Goal: Task Accomplishment & Management: Manage account settings

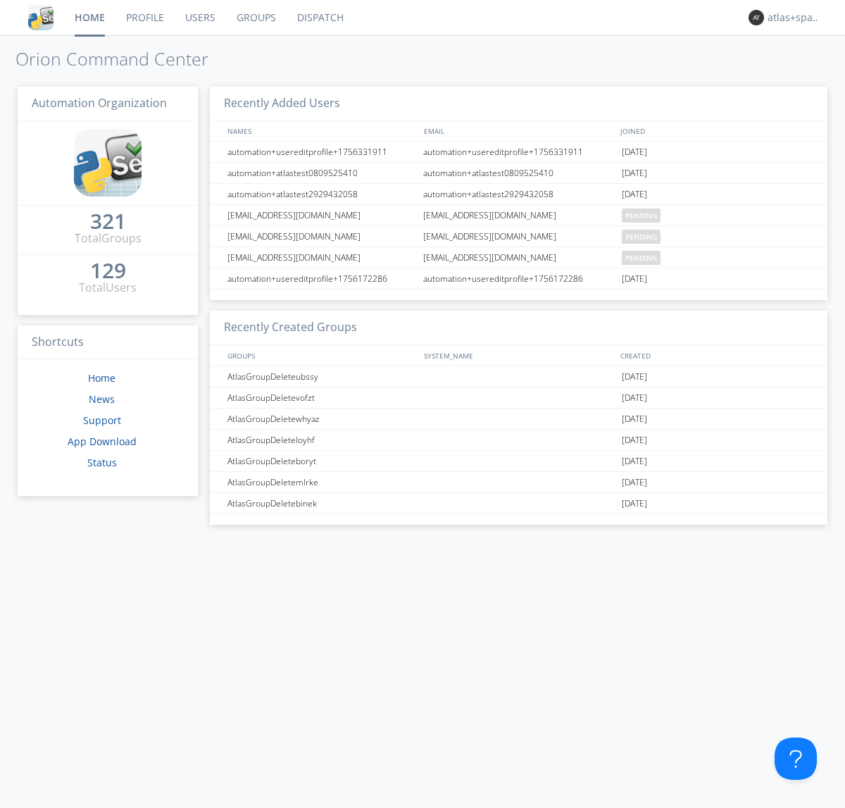
click at [319, 18] on link "Dispatch" at bounding box center [321, 17] width 68 height 35
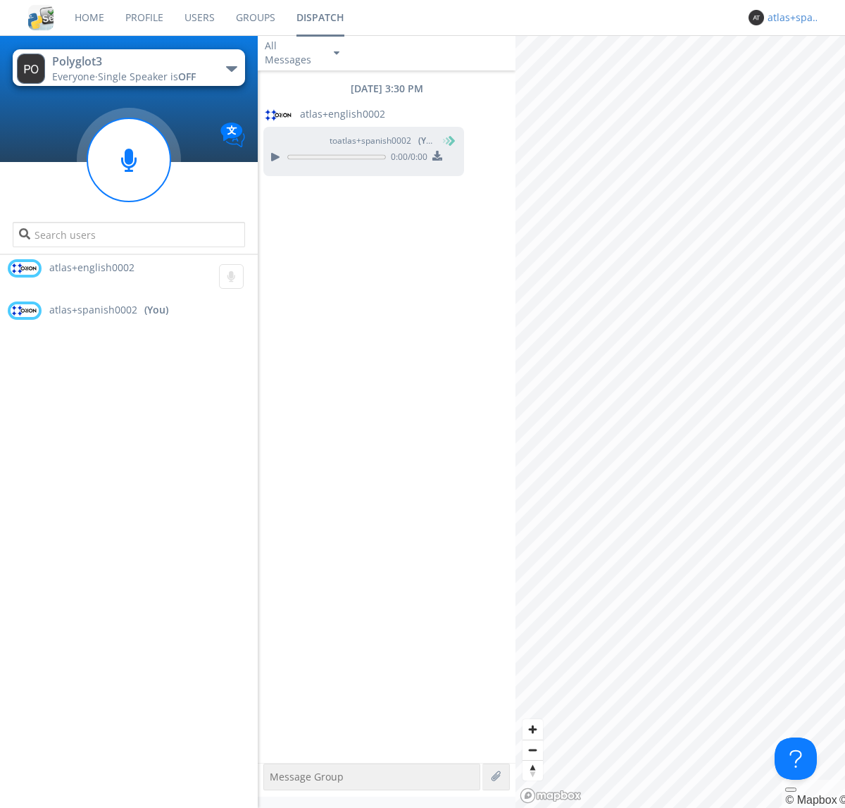
click at [790, 18] on div "atlas+spanish0002" at bounding box center [793, 18] width 53 height 14
click at [801, 74] on div "Log Out" at bounding box center [801, 74] width 73 height 25
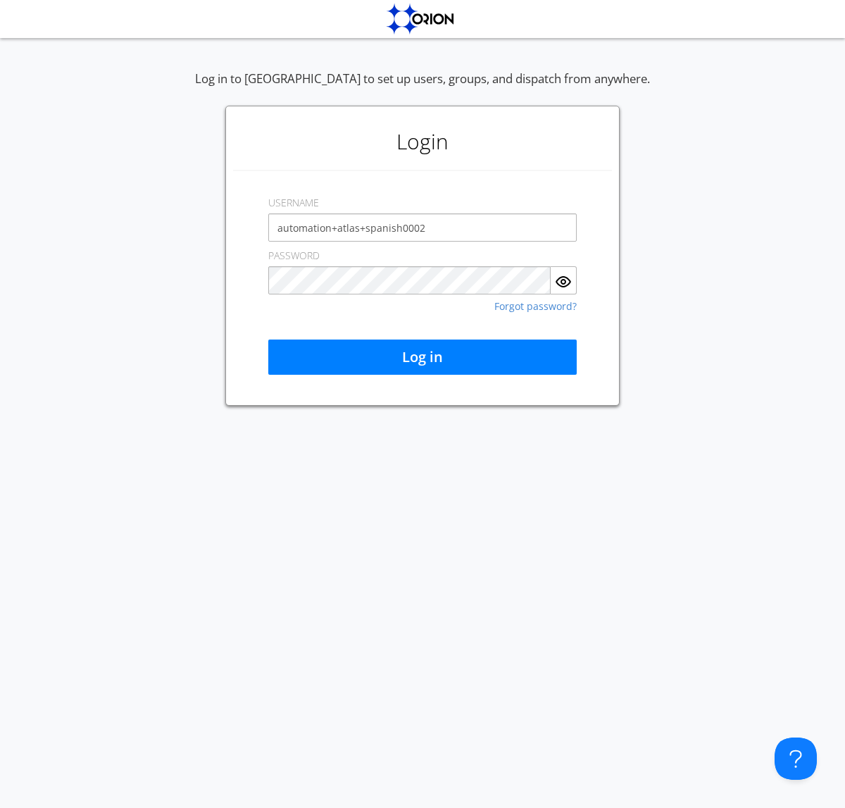
type input "automation+atlas+spanish0002"
click at [422, 357] on button "Log in" at bounding box center [422, 356] width 308 height 35
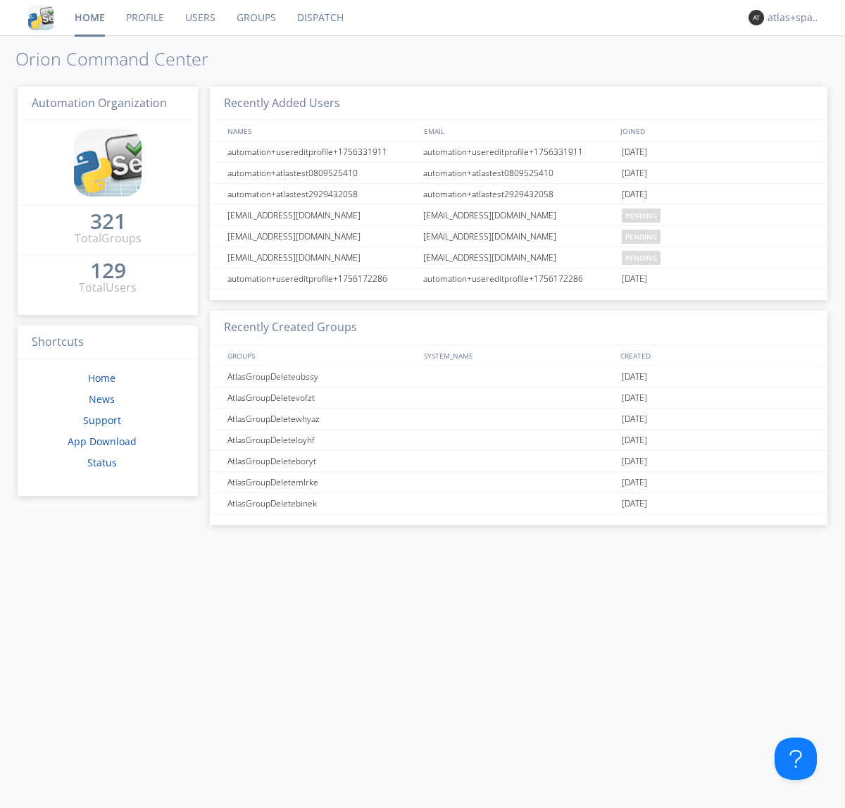
click at [319, 18] on link "Dispatch" at bounding box center [321, 17] width 68 height 35
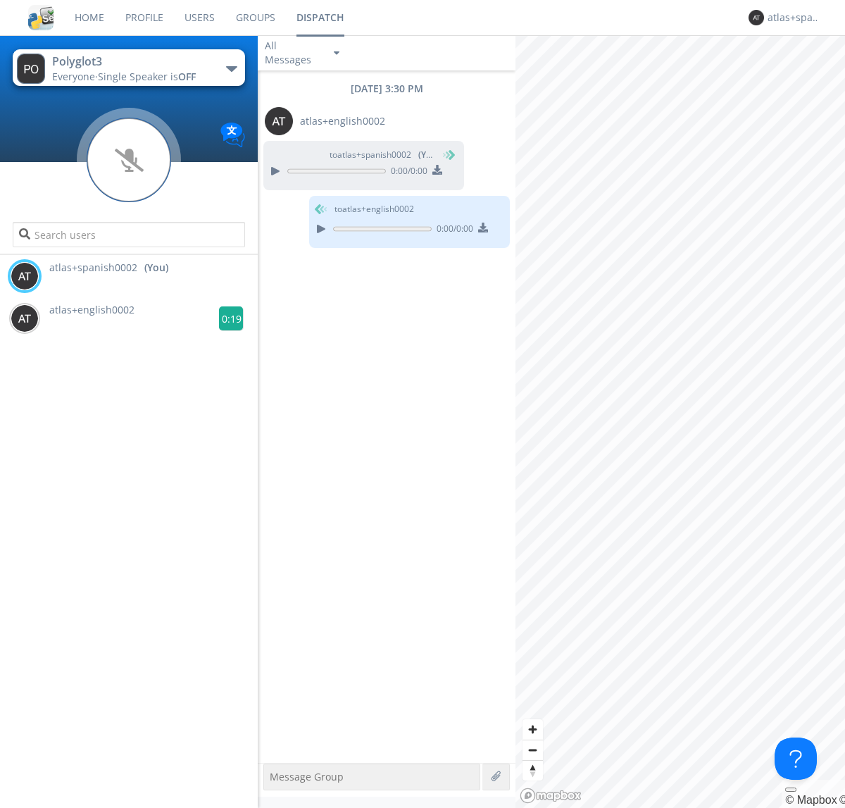
click at [225, 318] on g at bounding box center [231, 318] width 25 height 25
